Goal: Communication & Community: Answer question/provide support

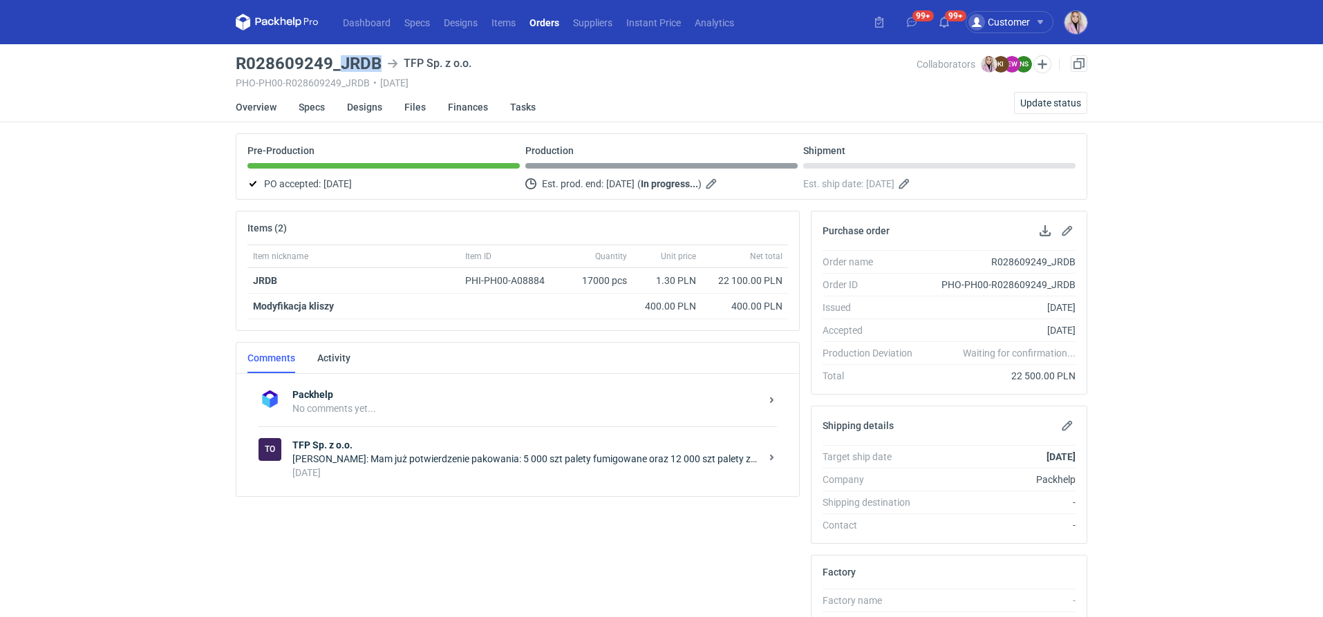
drag, startPoint x: 378, startPoint y: 63, endPoint x: 340, endPoint y: 63, distance: 38.7
click at [340, 63] on h3 "R028609249_JRDB" at bounding box center [309, 63] width 146 height 17
copy h3 "JRDB"
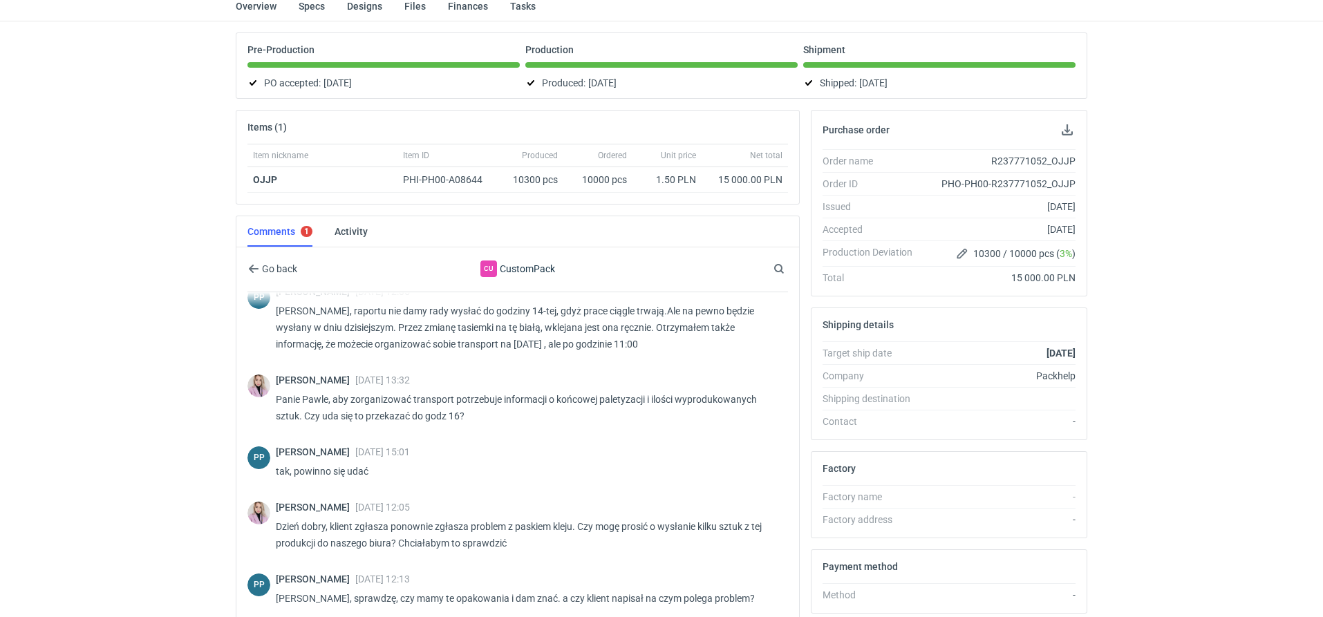
scroll to position [267, 0]
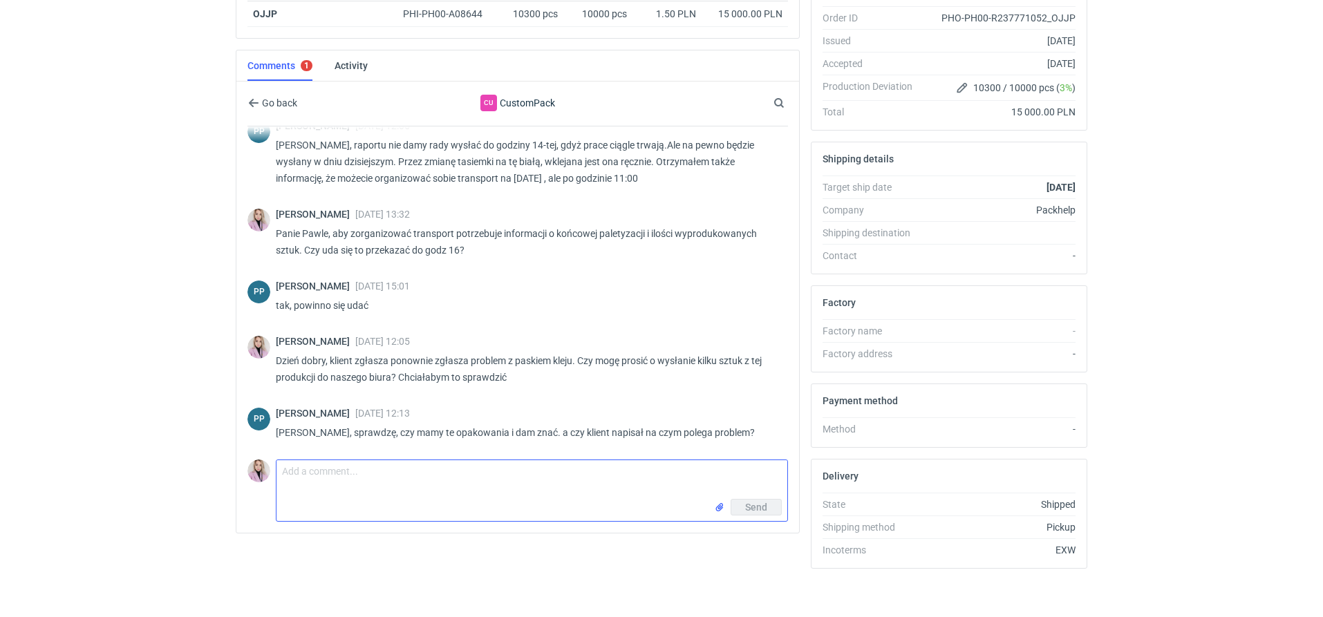
click at [368, 470] on textarea "Comment message" at bounding box center [532, 480] width 511 height 39
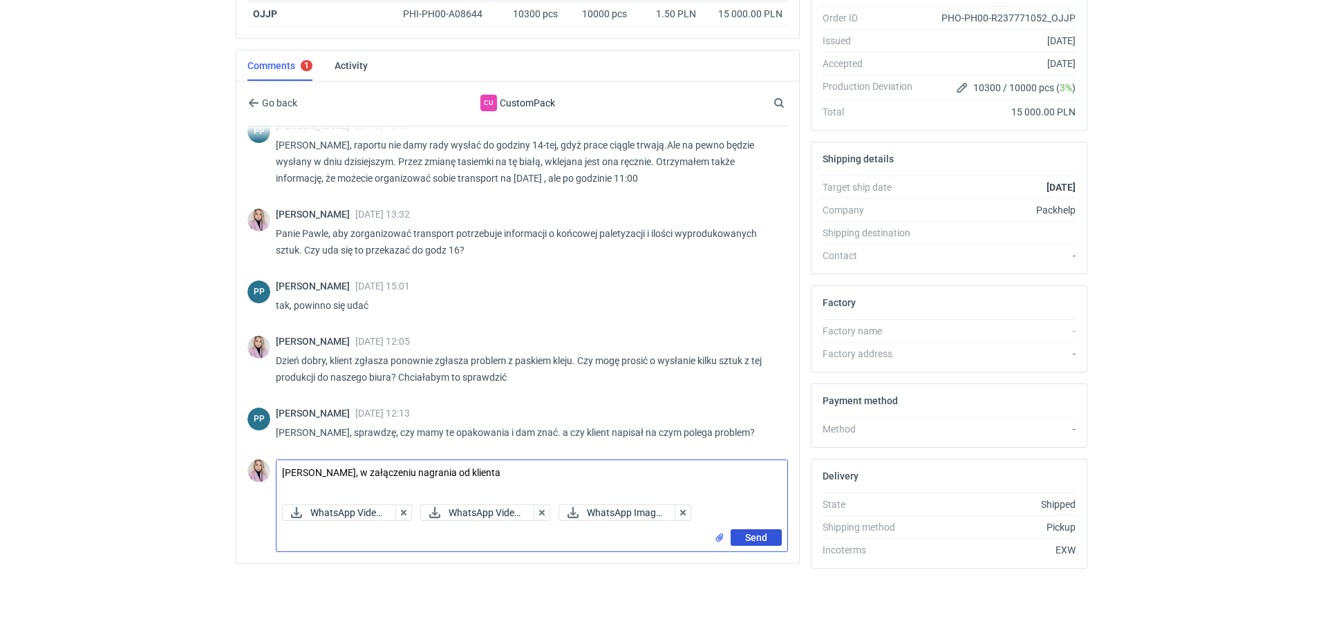
type textarea "[PERSON_NAME], w załączeniu nagrania od klienta"
click at [756, 533] on span "Send" at bounding box center [756, 538] width 22 height 10
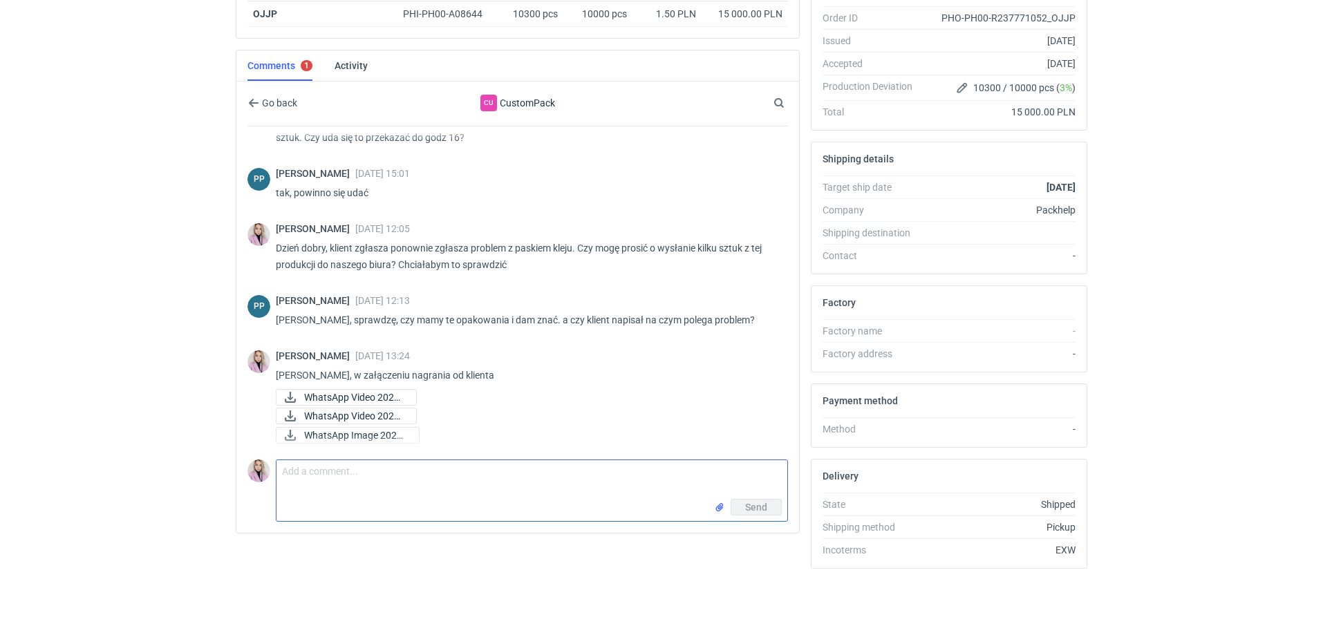
scroll to position [643, 0]
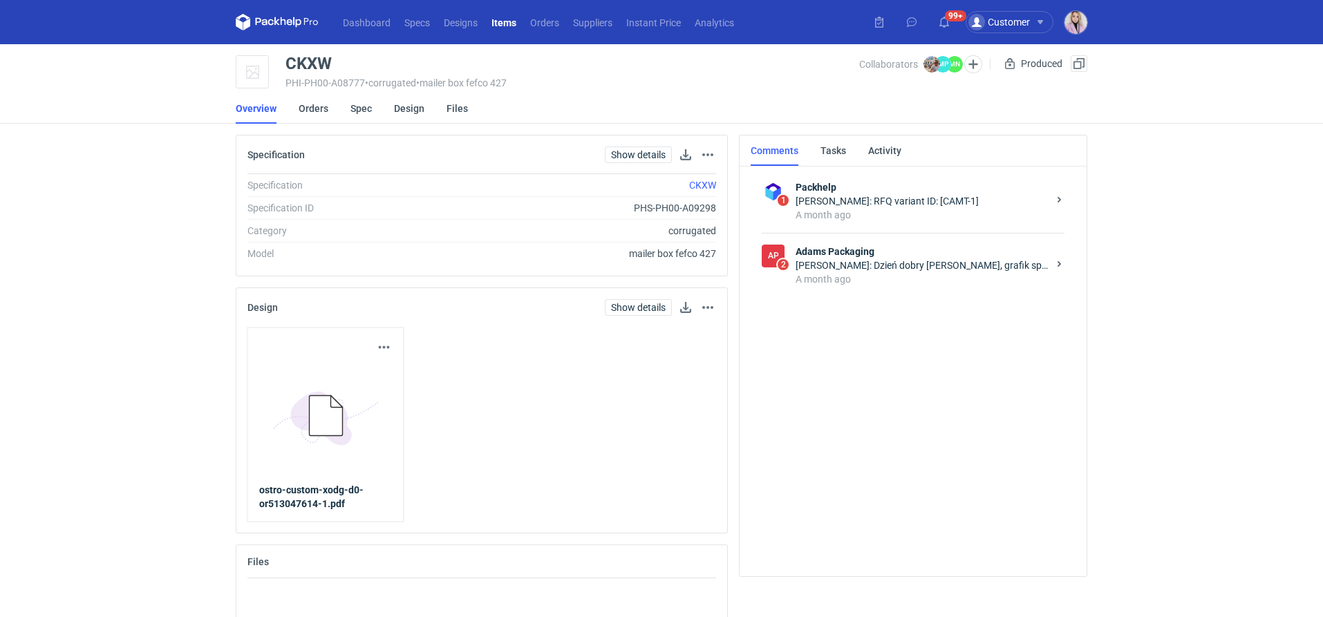
click at [835, 269] on div "Małgorzata Nowotna: Dzień dobry Panie Michale, grafik sprawdził załączony plik …" at bounding box center [922, 266] width 252 height 14
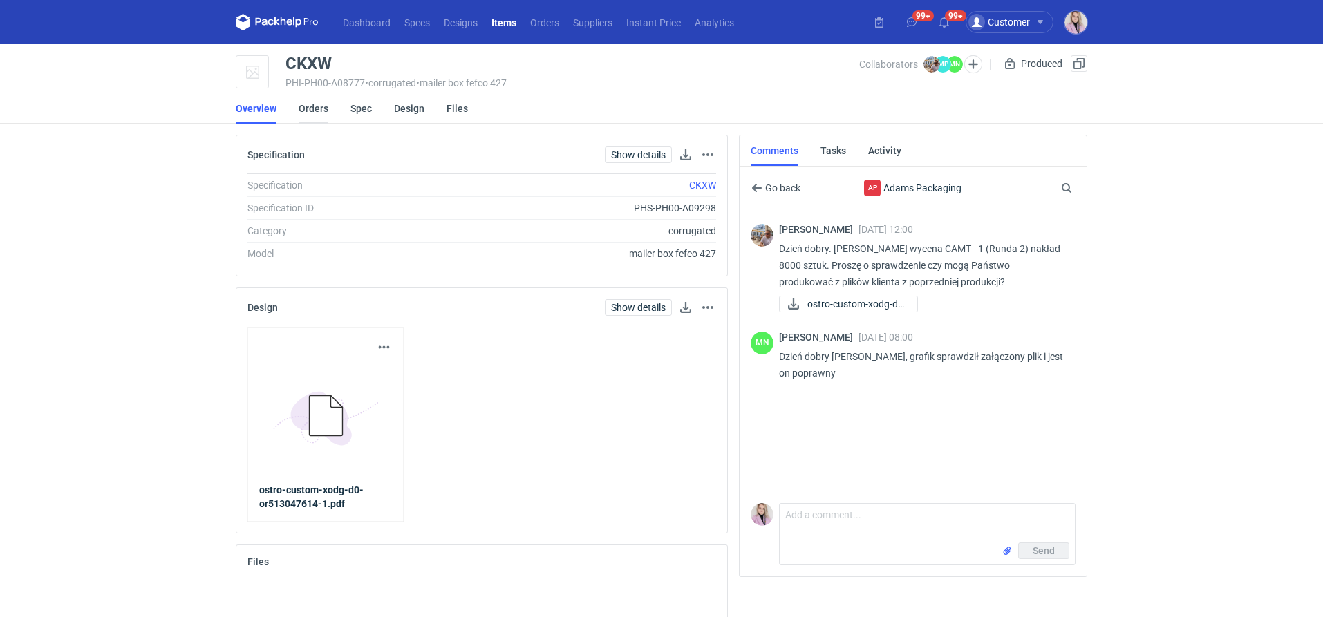
click at [322, 113] on link "Orders" at bounding box center [314, 108] width 30 height 30
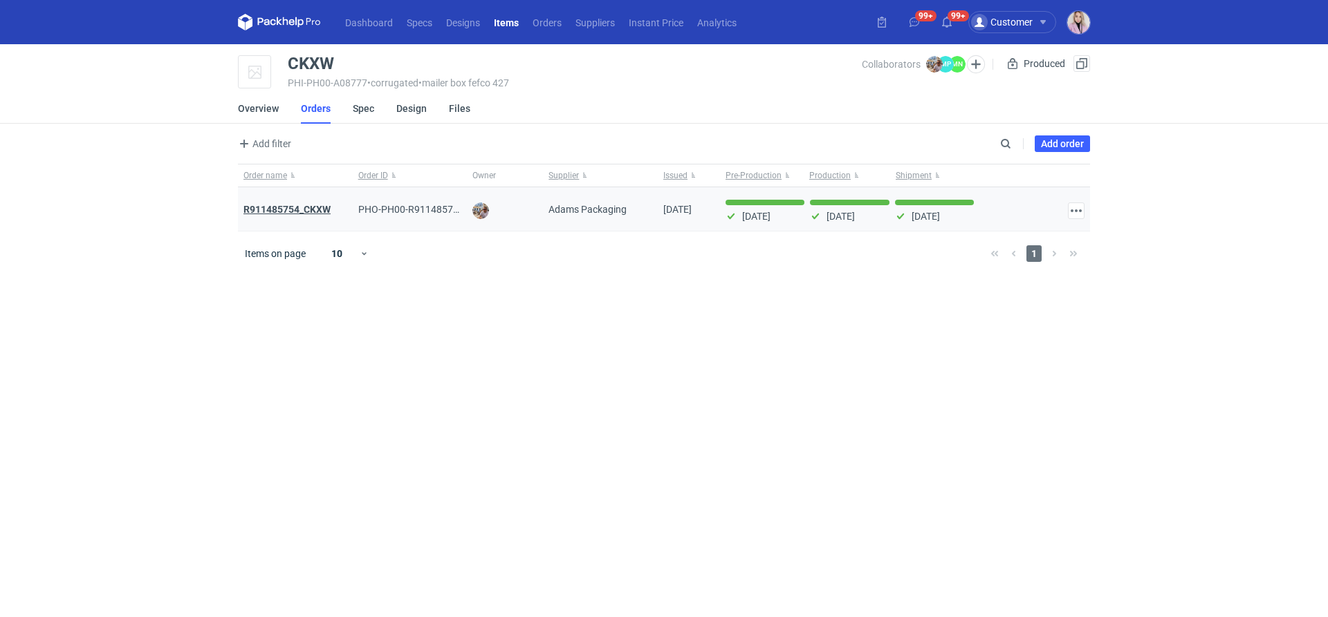
click at [280, 207] on strong "R911485754_CKXW" at bounding box center [286, 209] width 87 height 11
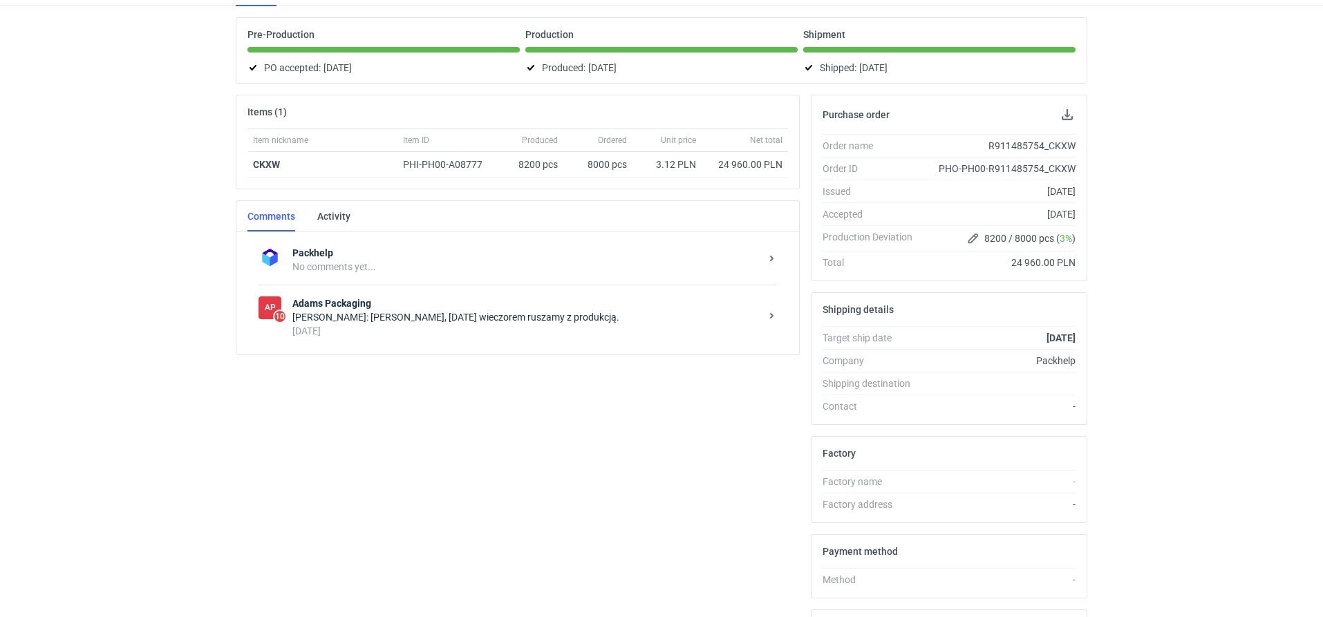
scroll to position [122, 0]
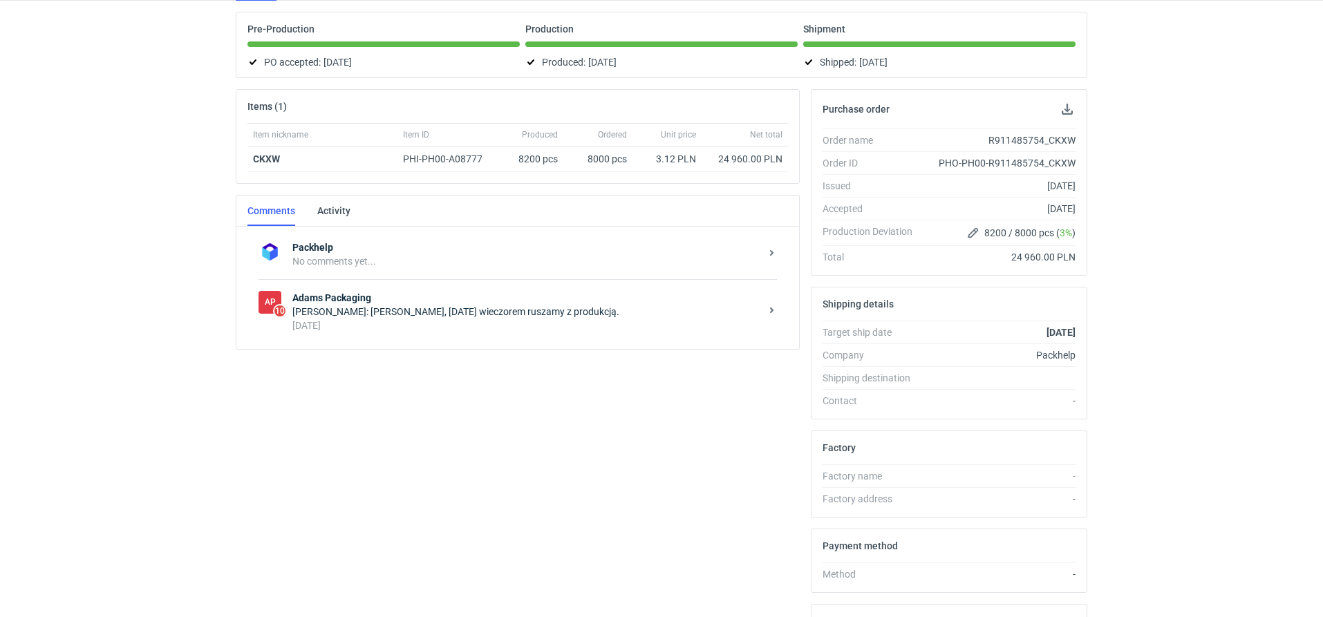
click at [416, 312] on div "Anita Dolczewska: Panie Michale, dzisiaj wieczorem ruszamy z produkcją." at bounding box center [526, 312] width 468 height 14
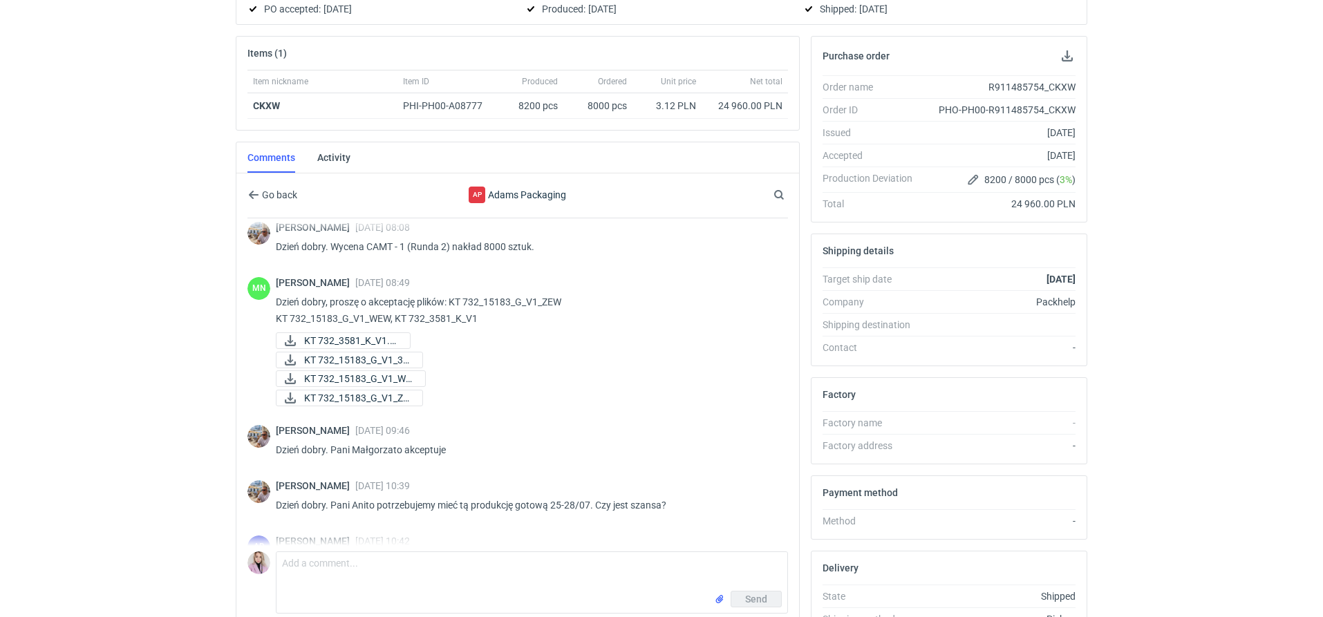
scroll to position [12, 0]
click at [380, 371] on span "KT 732_15183_G_V1_WE..." at bounding box center [359, 375] width 110 height 15
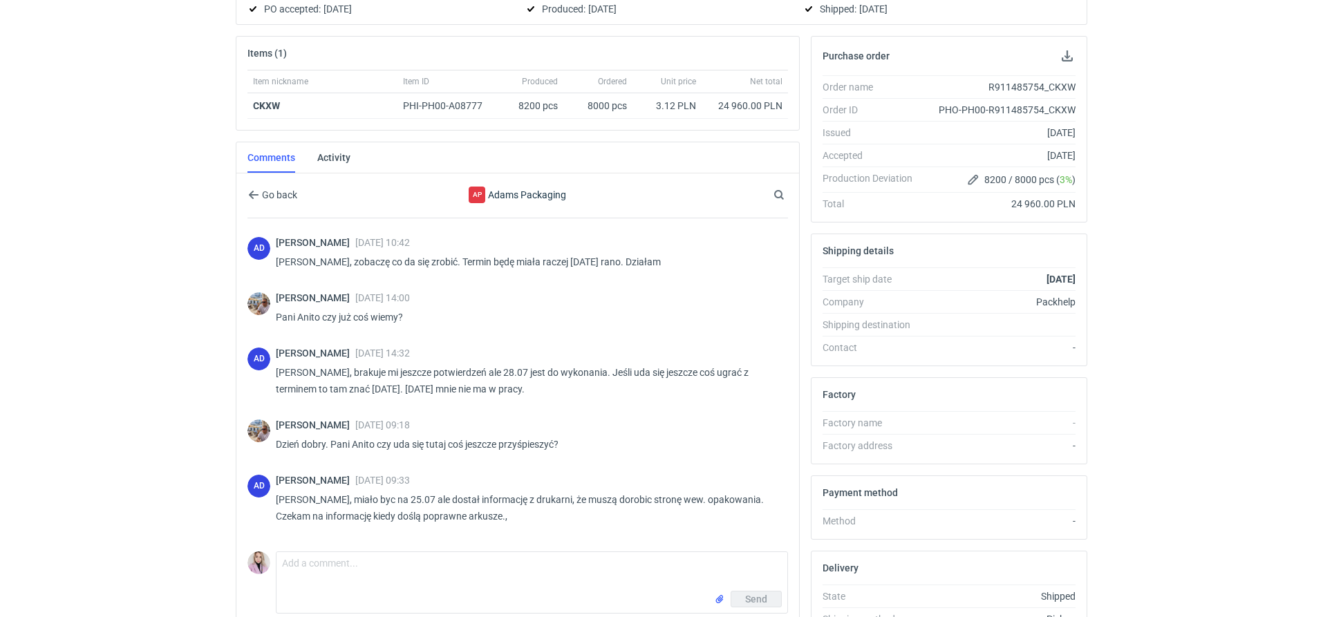
scroll to position [355, 0]
